Goal: Navigation & Orientation: Find specific page/section

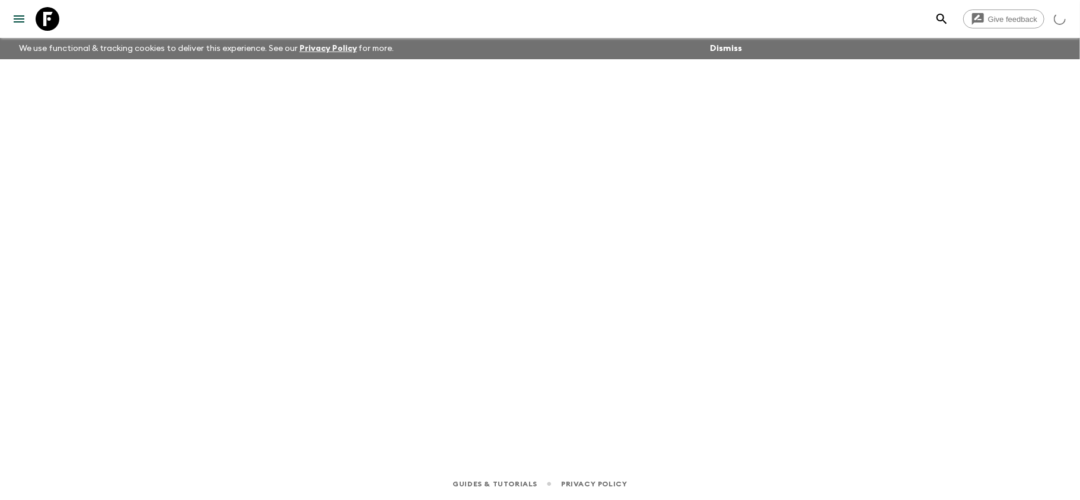
click at [48, 12] on icon at bounding box center [48, 19] width 24 height 24
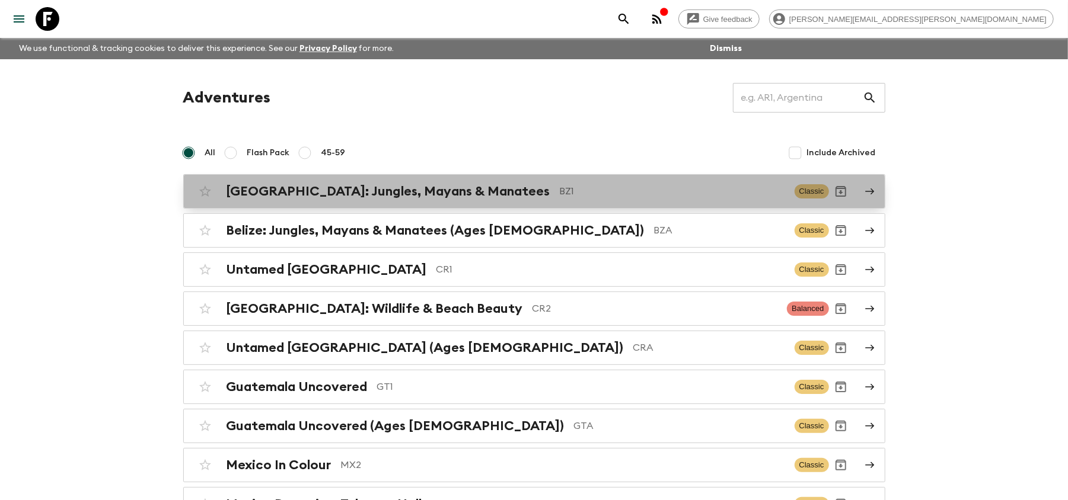
click at [560, 197] on p "BZ1" at bounding box center [672, 191] width 225 height 14
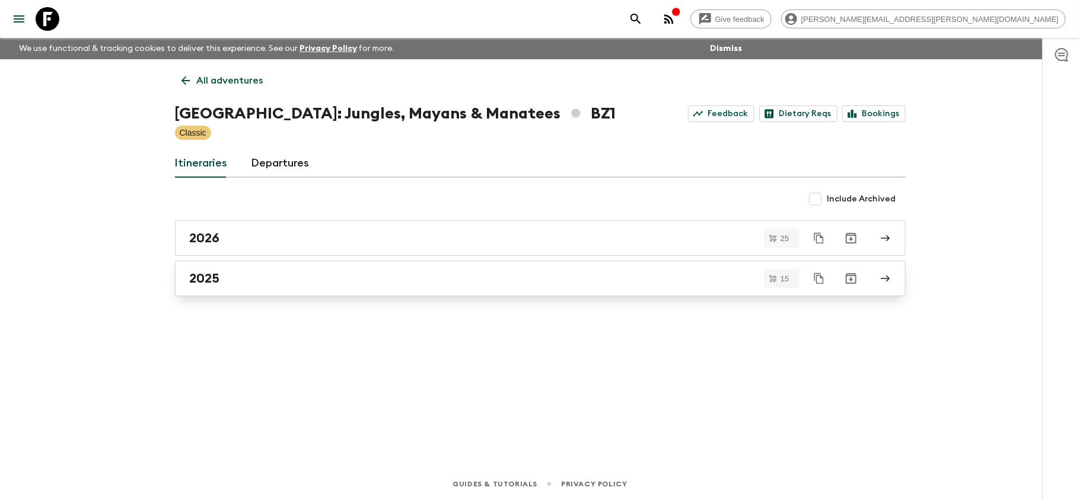
click at [548, 288] on link "2025" at bounding box center [540, 279] width 730 height 36
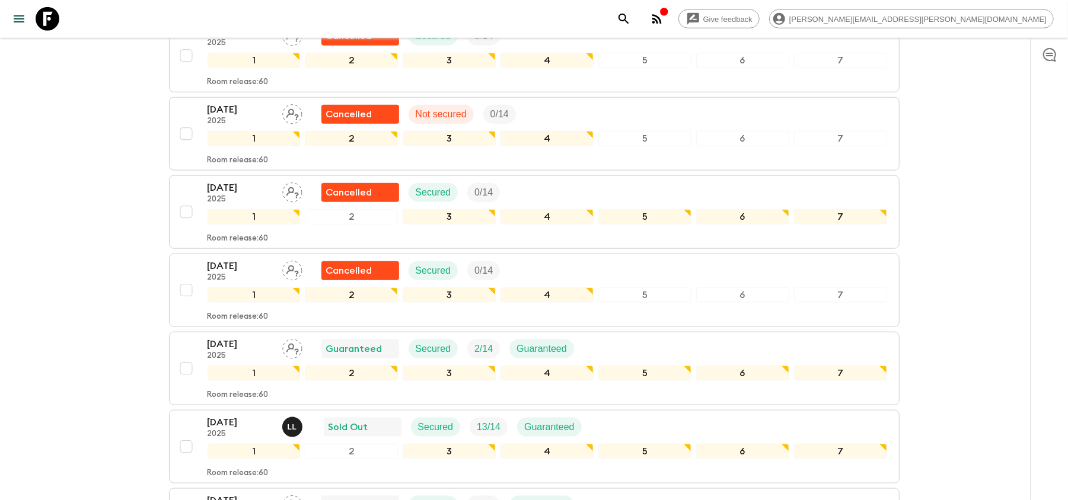
scroll to position [1027, 0]
